Goal: Task Accomplishment & Management: Use online tool/utility

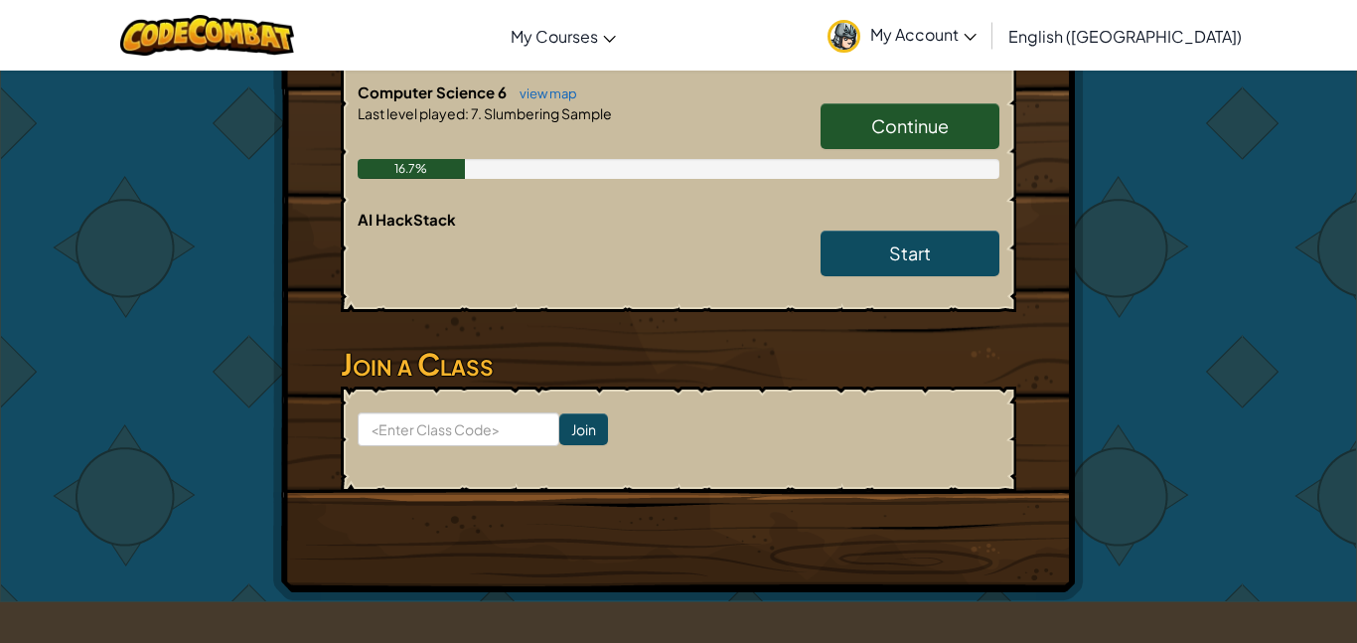
scroll to position [1188, 0]
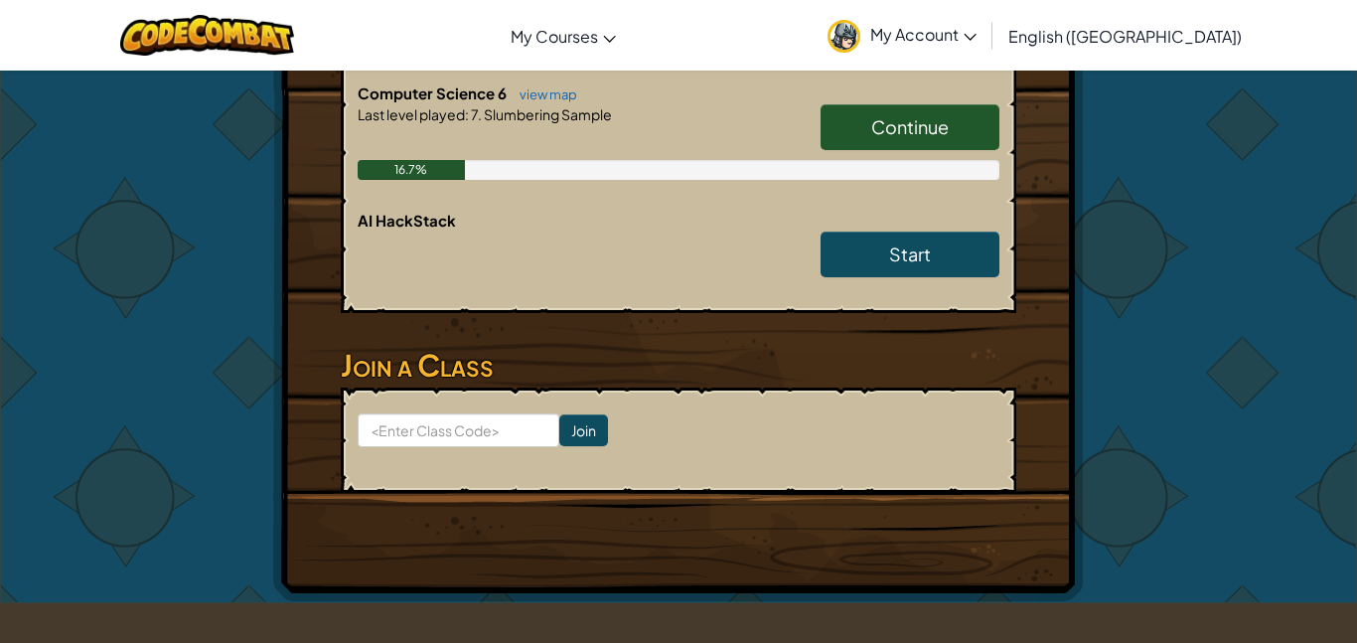
click at [931, 148] on link "Continue" at bounding box center [909, 127] width 179 height 46
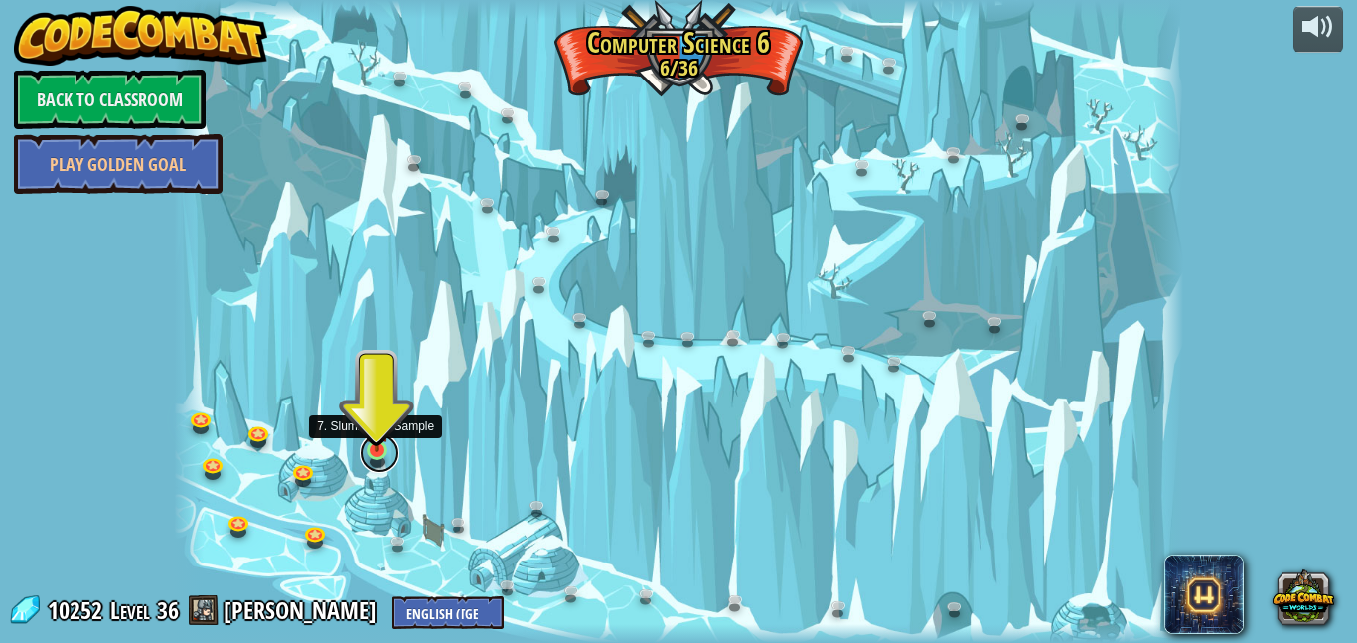
click at [375, 460] on link at bounding box center [379, 453] width 40 height 40
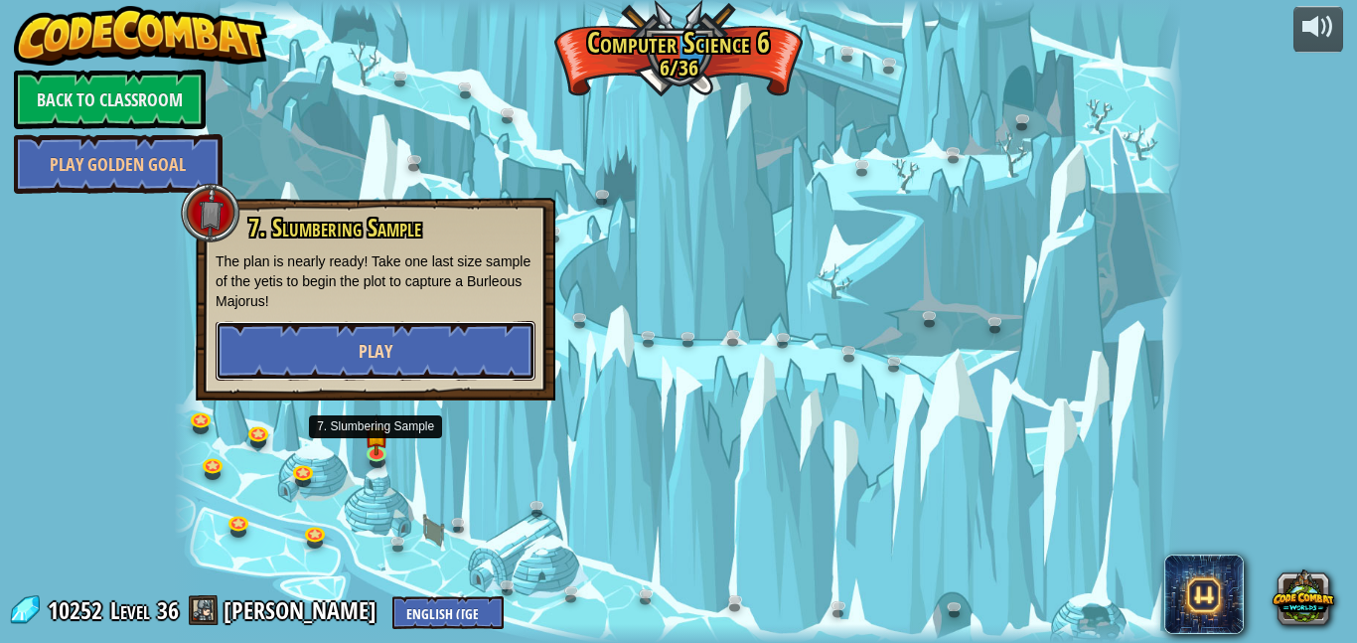
click at [395, 369] on button "Play" at bounding box center [375, 351] width 320 height 60
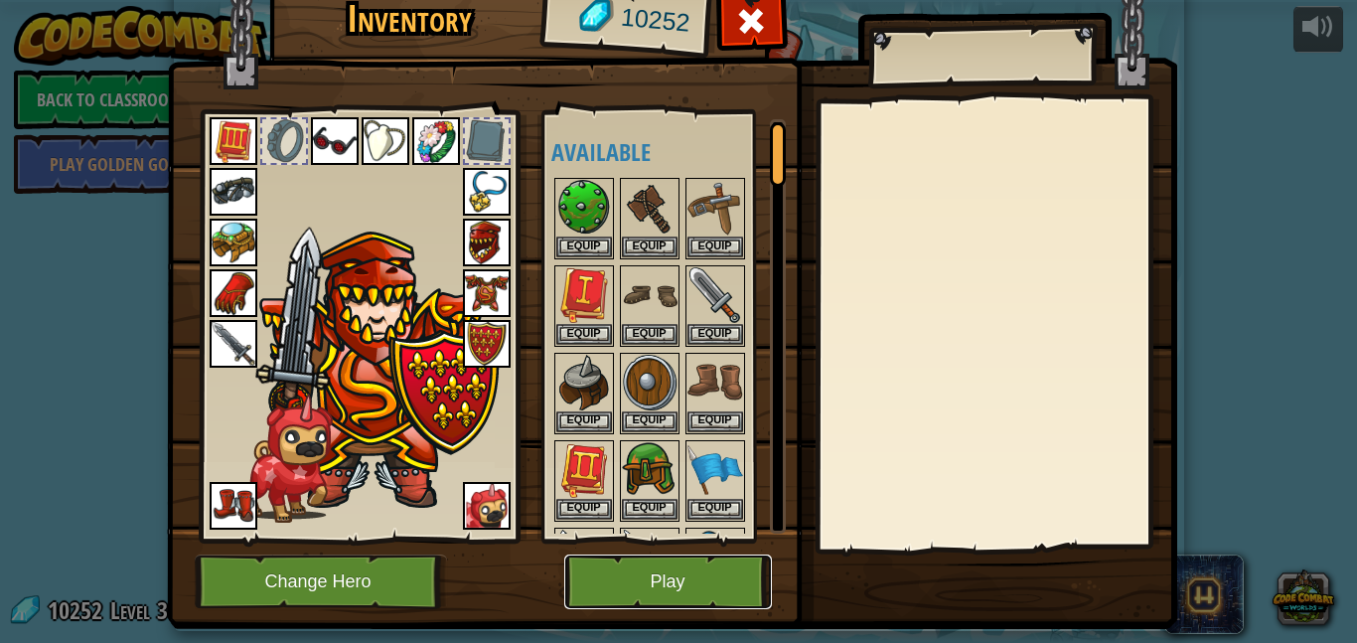
click at [643, 593] on button "Play" at bounding box center [668, 581] width 208 height 55
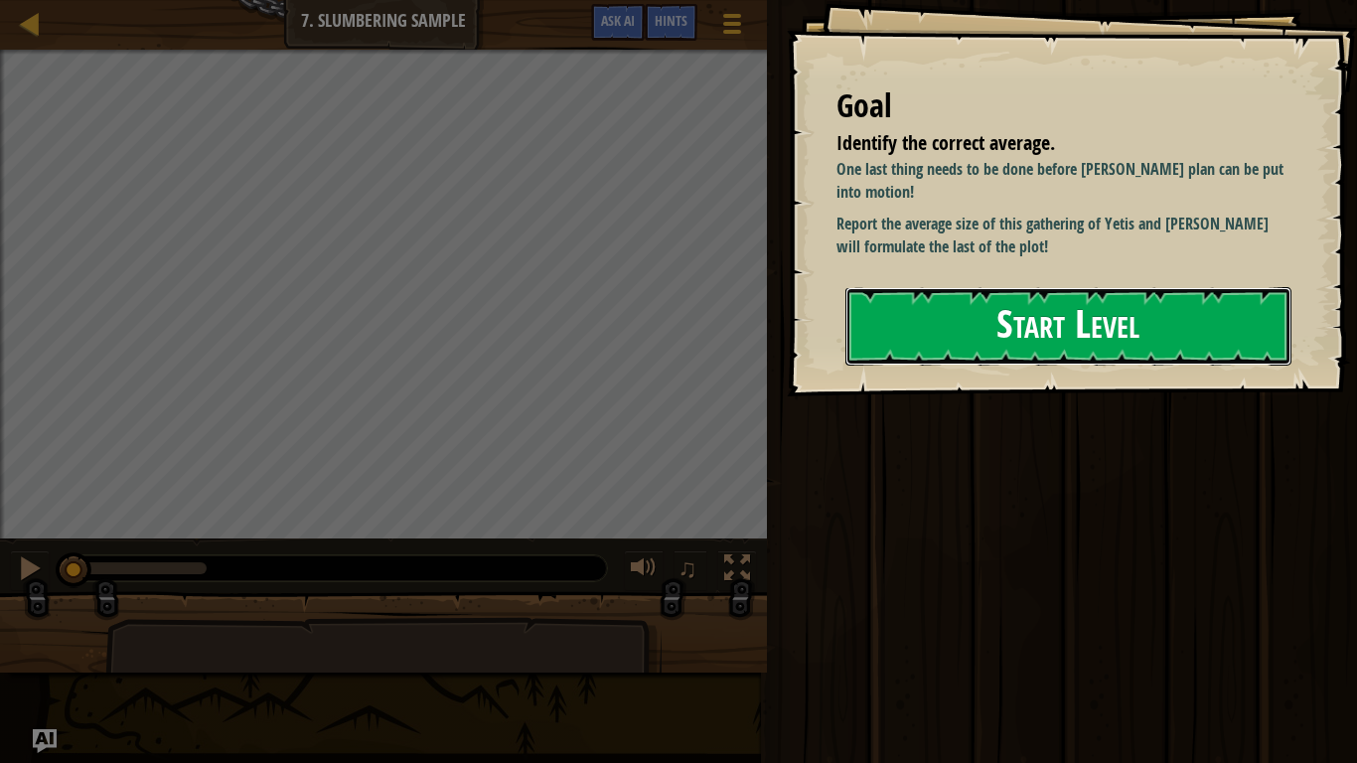
click at [1033, 299] on button "Start Level" at bounding box center [1068, 326] width 446 height 78
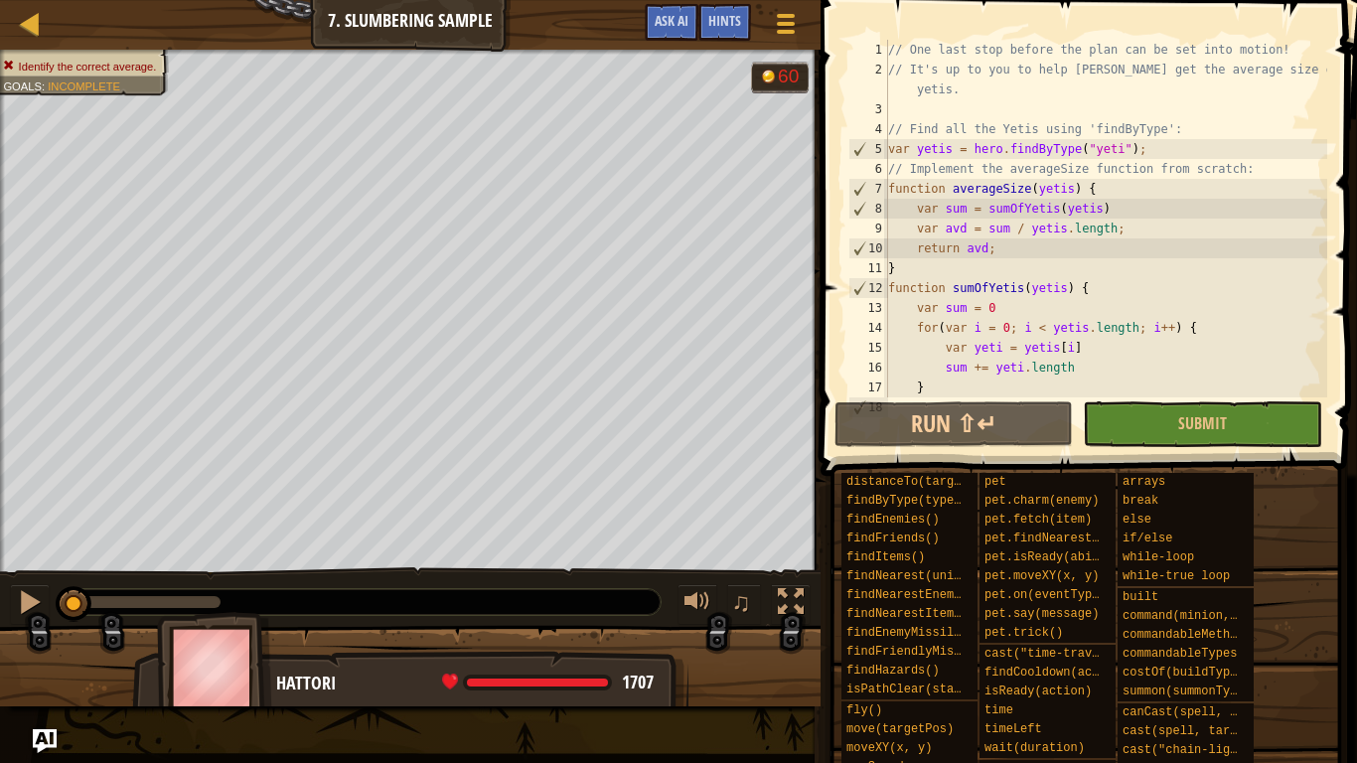
click at [1017, 365] on div "// One last stop before the plan can be set into motion! // It's up to you to h…" at bounding box center [1105, 238] width 443 height 397
click at [925, 210] on div "// One last stop before the plan can be set into motion! // It's up to you to h…" at bounding box center [1105, 238] width 443 height 397
drag, startPoint x: 925, startPoint y: 210, endPoint x: 1027, endPoint y: 205, distance: 102.4
click at [1027, 205] on div "// One last stop before the plan can be set into motion! // It's up to you to h…" at bounding box center [1105, 238] width 443 height 397
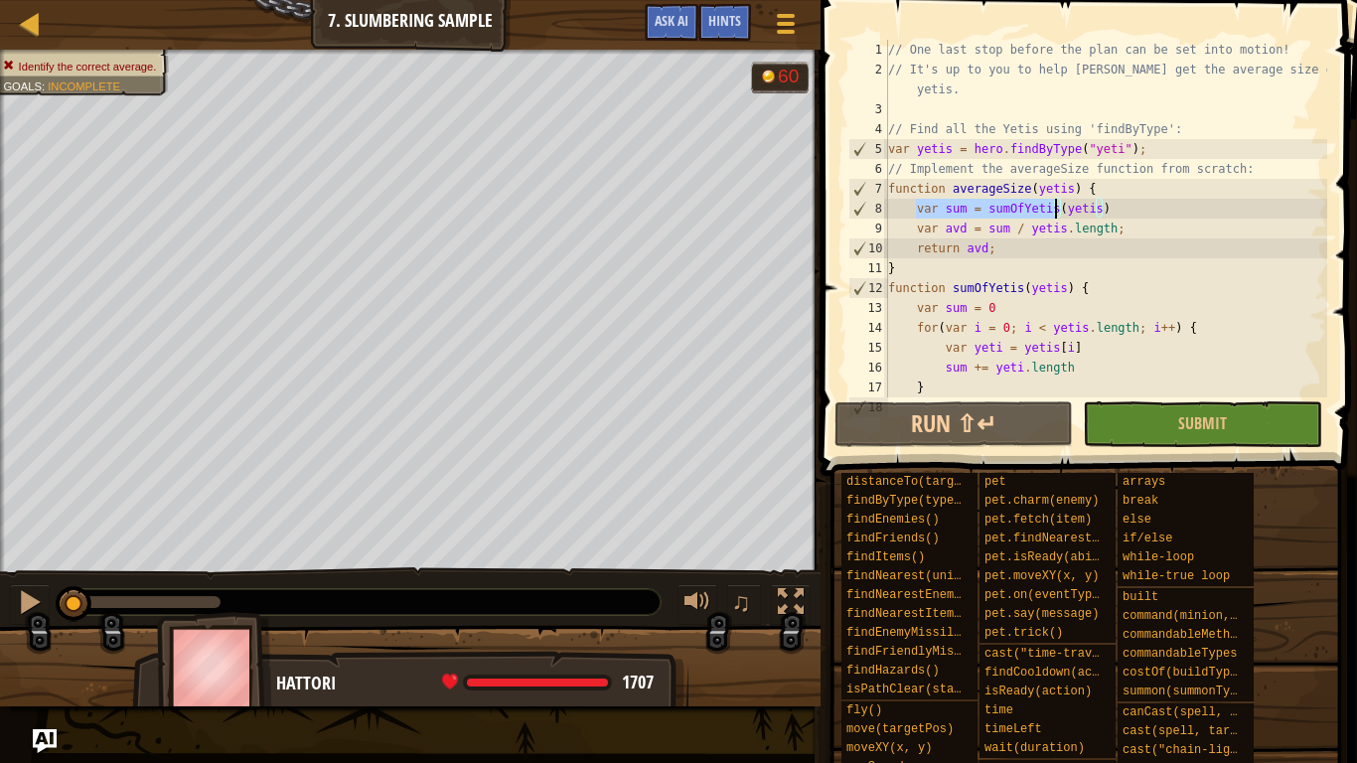
click at [911, 203] on div "// One last stop before the plan can be set into motion! // It's up to you to h…" at bounding box center [1105, 238] width 443 height 397
click at [909, 223] on div "// One last stop before the plan can be set into motion! // It's up to you to h…" at bounding box center [1105, 238] width 443 height 397
type textarea "var avd = sum / yetis.length;"
click at [909, 223] on div "// One last stop before the plan can be set into motion! // It's up to you to h…" at bounding box center [1105, 238] width 443 height 397
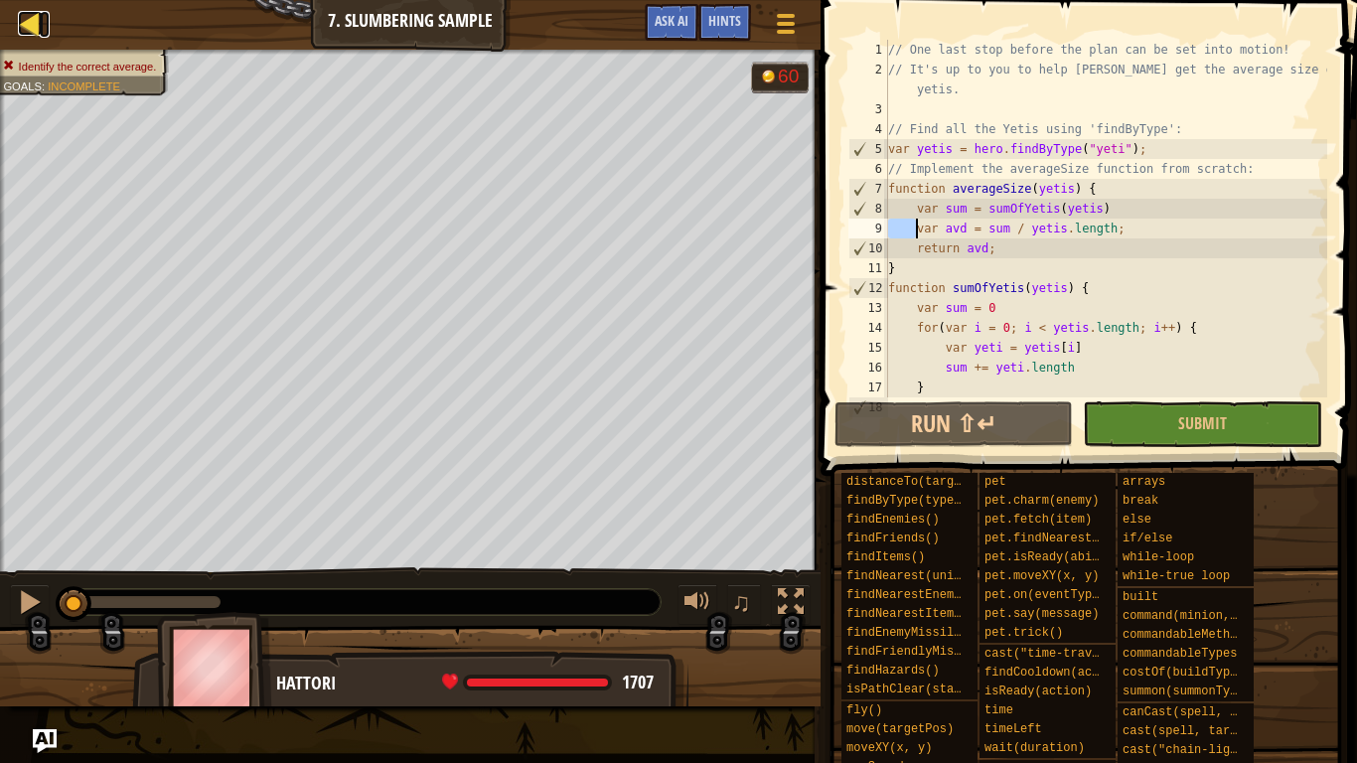
click at [18, 24] on div at bounding box center [30, 23] width 25 height 25
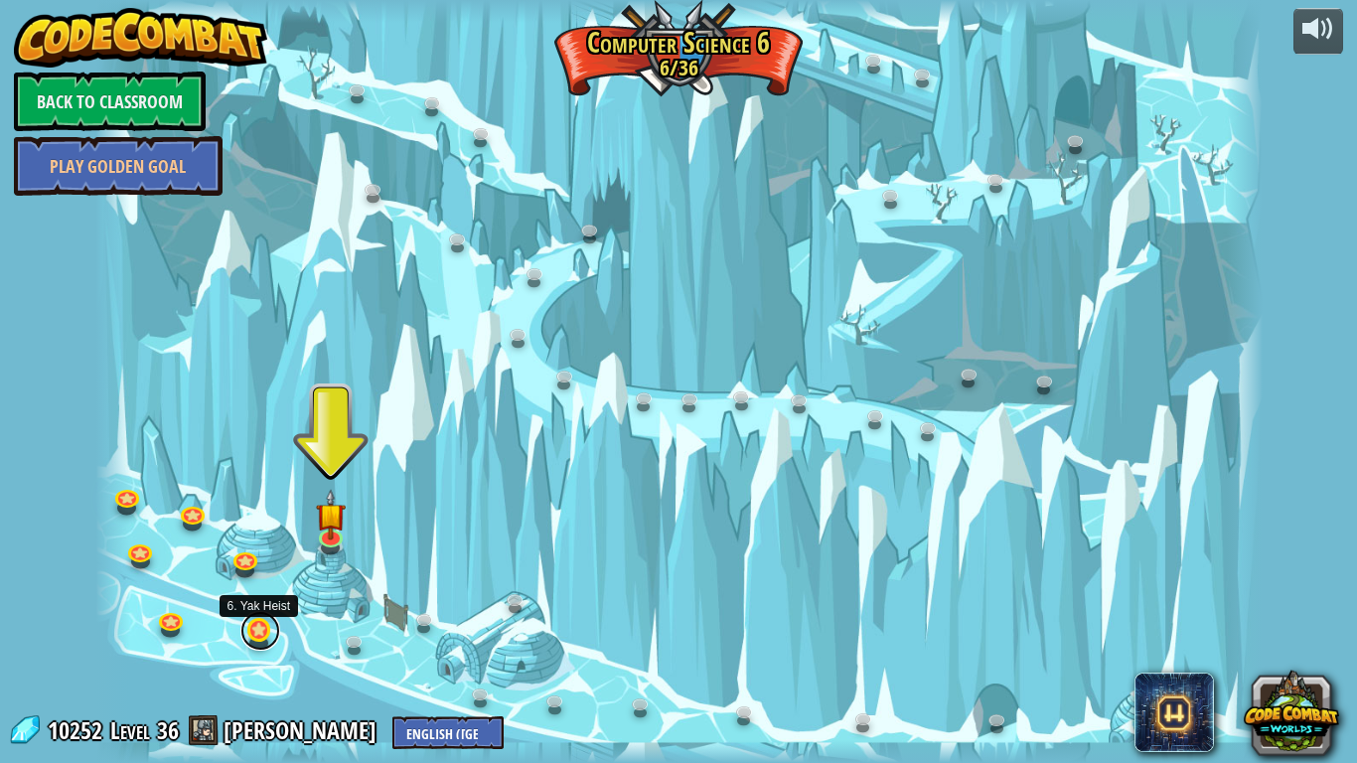
click at [264, 635] on link at bounding box center [260, 631] width 40 height 40
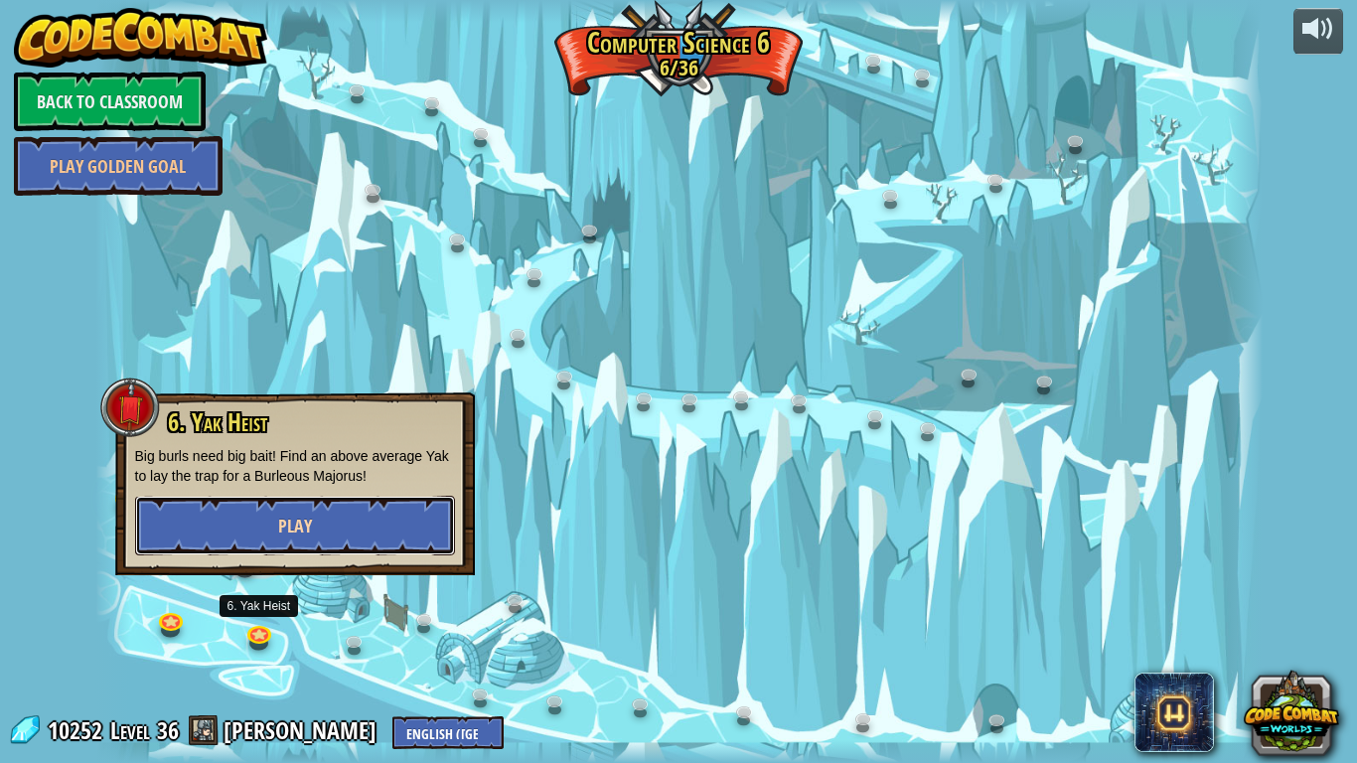
click at [331, 538] on button "Play" at bounding box center [295, 526] width 320 height 60
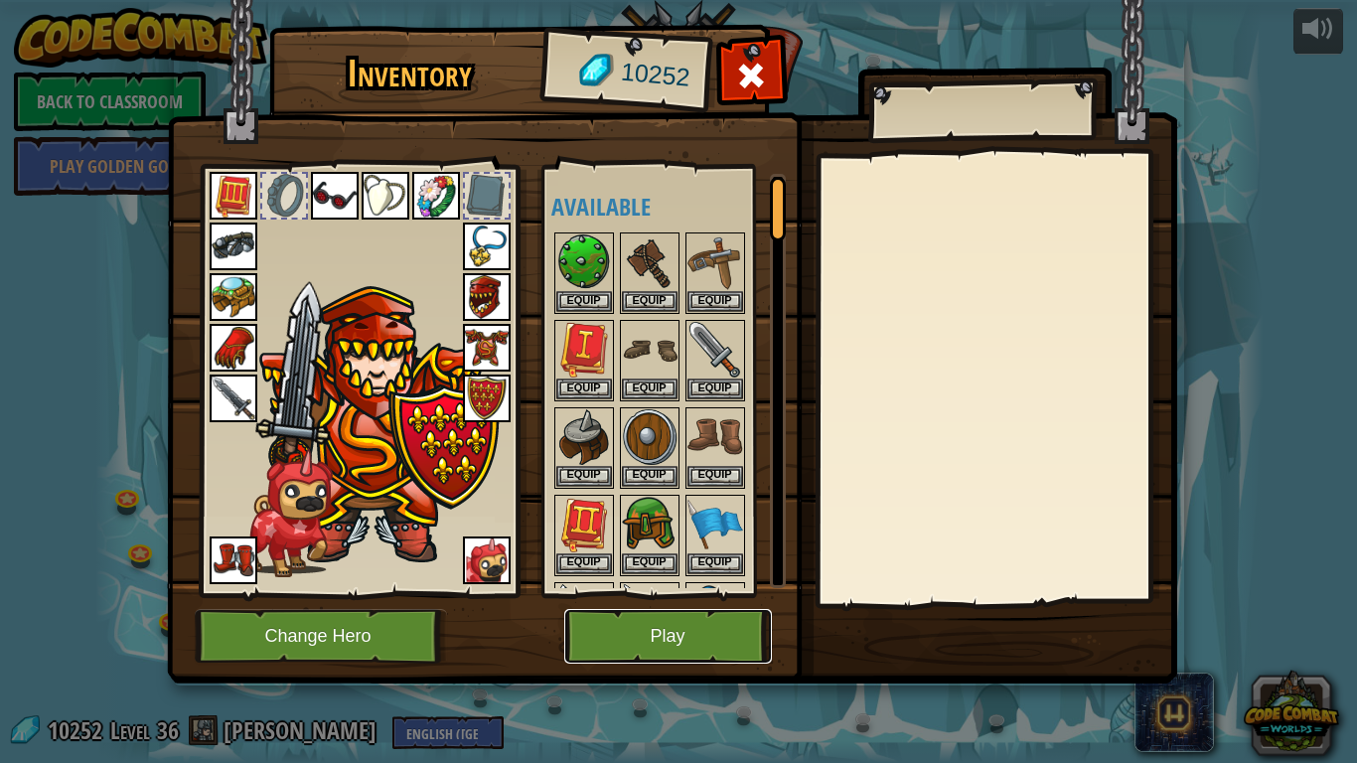
click at [646, 636] on button "Play" at bounding box center [668, 636] width 208 height 55
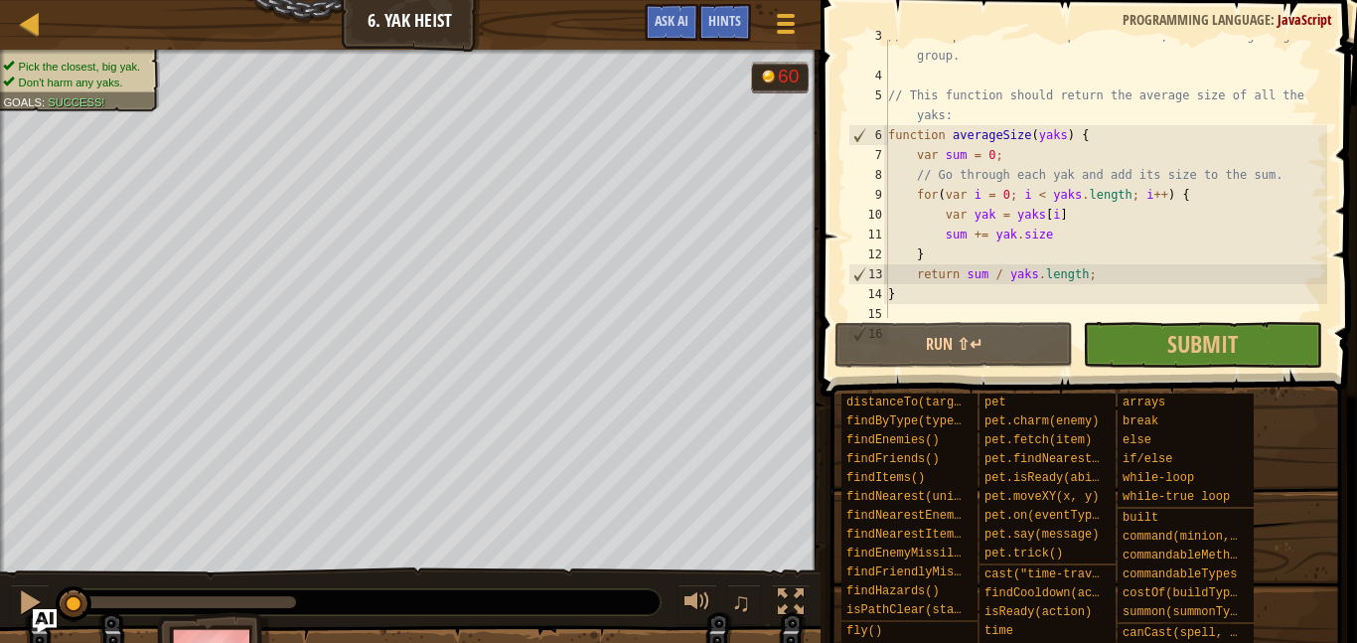
scroll to position [57, 0]
click at [921, 151] on div "// Don't pick one too deep in the herd, or risk angering the group. // This fun…" at bounding box center [1105, 192] width 443 height 338
drag, startPoint x: 921, startPoint y: 151, endPoint x: 991, endPoint y: 151, distance: 70.5
click at [991, 151] on div "// Don't pick one too deep in the herd, or risk angering the group. // This fun…" at bounding box center [1105, 192] width 443 height 338
click at [908, 190] on div "// Don't pick one too deep in the herd, or risk angering the group. // This fun…" at bounding box center [1105, 192] width 443 height 338
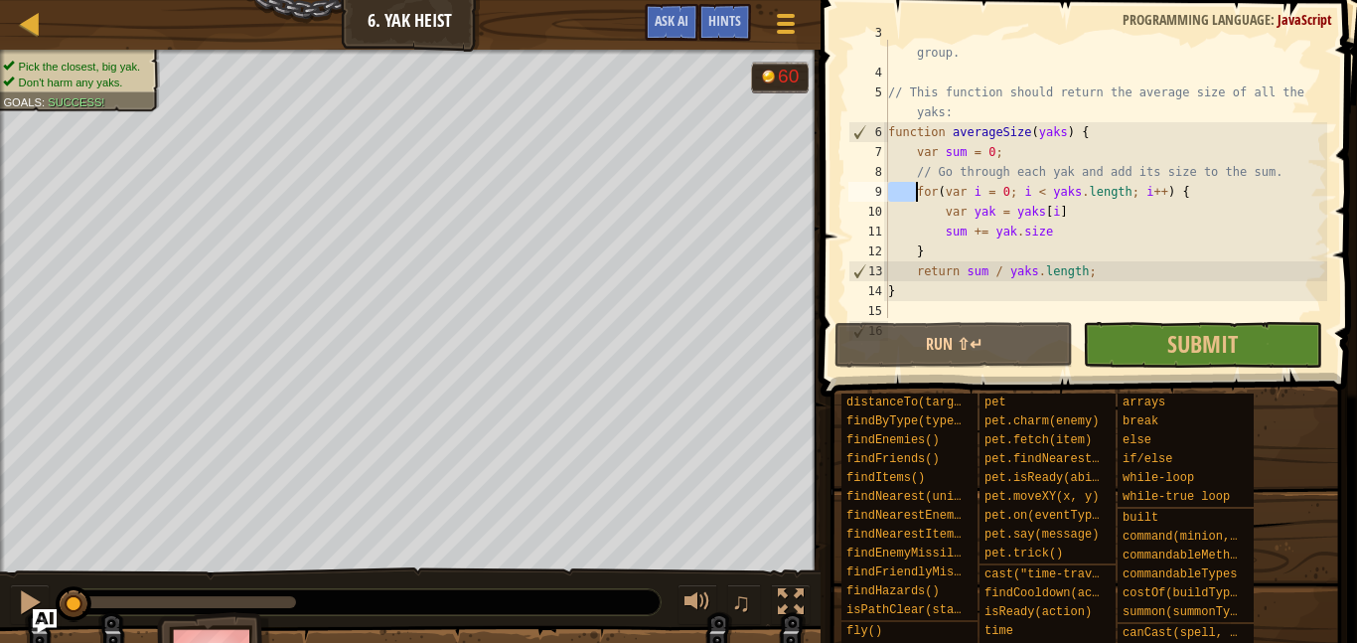
drag, startPoint x: 908, startPoint y: 190, endPoint x: 947, endPoint y: 189, distance: 39.7
click at [947, 189] on div "// Don't pick one too deep in the herd, or risk angering the group. // This fun…" at bounding box center [1105, 192] width 443 height 338
click at [915, 196] on div "// Don't pick one too deep in the herd, or risk angering the group. // This fun…" at bounding box center [1105, 179] width 443 height 278
click at [920, 194] on div "// Don't pick one too deep in the herd, or risk angering the group. // This fun…" at bounding box center [1105, 192] width 443 height 338
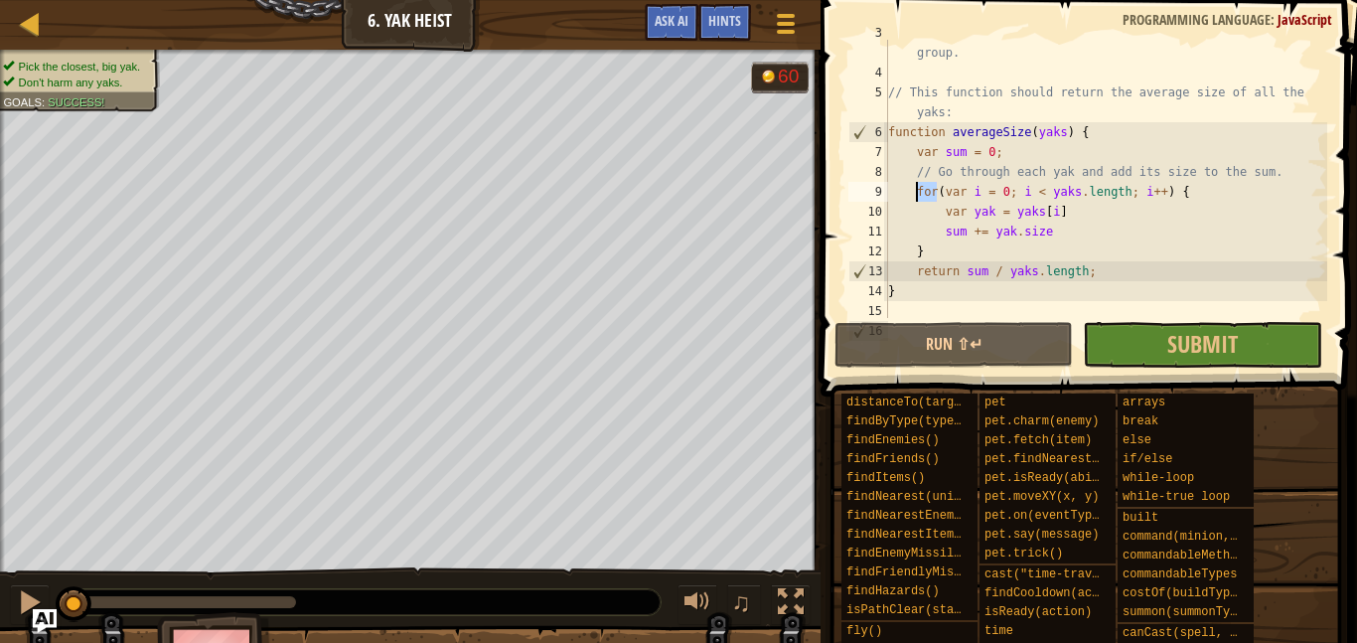
click at [935, 271] on div "// Don't pick one too deep in the herd, or risk angering the group. // This fun…" at bounding box center [1105, 192] width 443 height 338
click at [920, 147] on div "// Don't pick one too deep in the herd, or risk angering the group. // This fun…" at bounding box center [1105, 192] width 443 height 338
type textarea "var sum = 0;"
click at [920, 147] on div "// Don't pick one too deep in the herd, or risk angering the group. // This fun…" at bounding box center [1105, 192] width 443 height 338
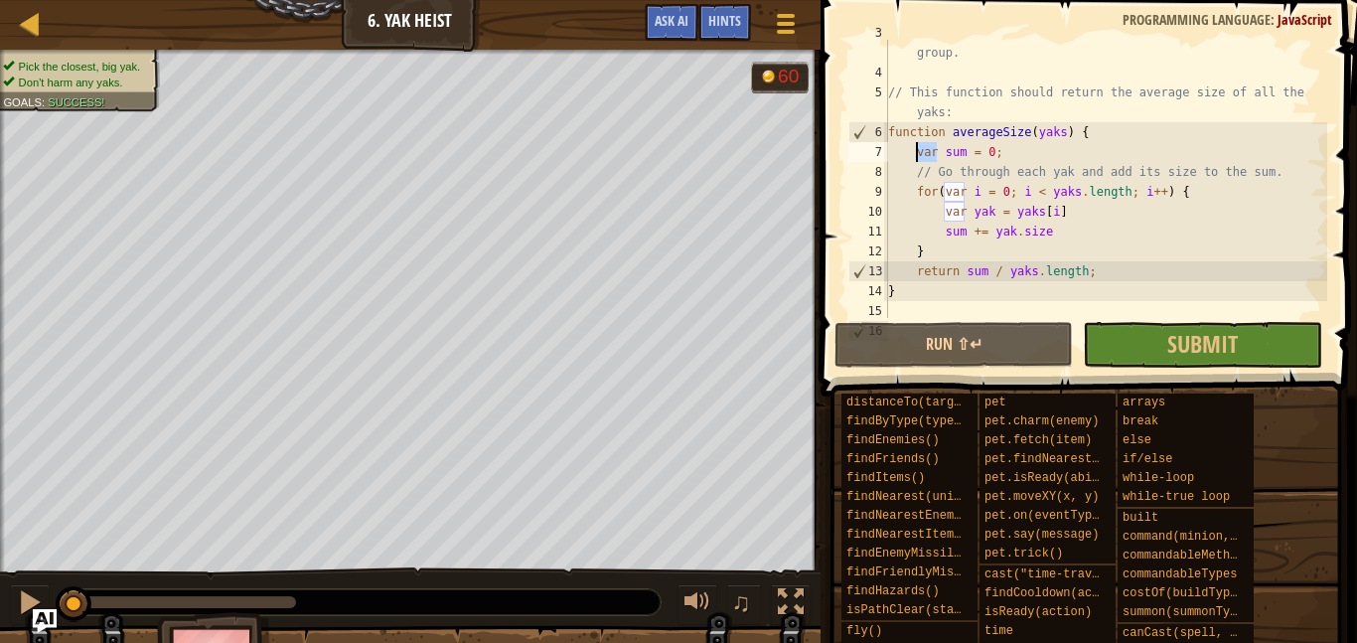
click at [917, 145] on div "// Don't pick one too deep in the herd, or risk angering the group. // This fun…" at bounding box center [1105, 179] width 443 height 278
click at [921, 148] on div "// Don't pick one too deep in the herd, or risk angering the group. // This fun…" at bounding box center [1105, 192] width 443 height 338
